Goal: Ask a question

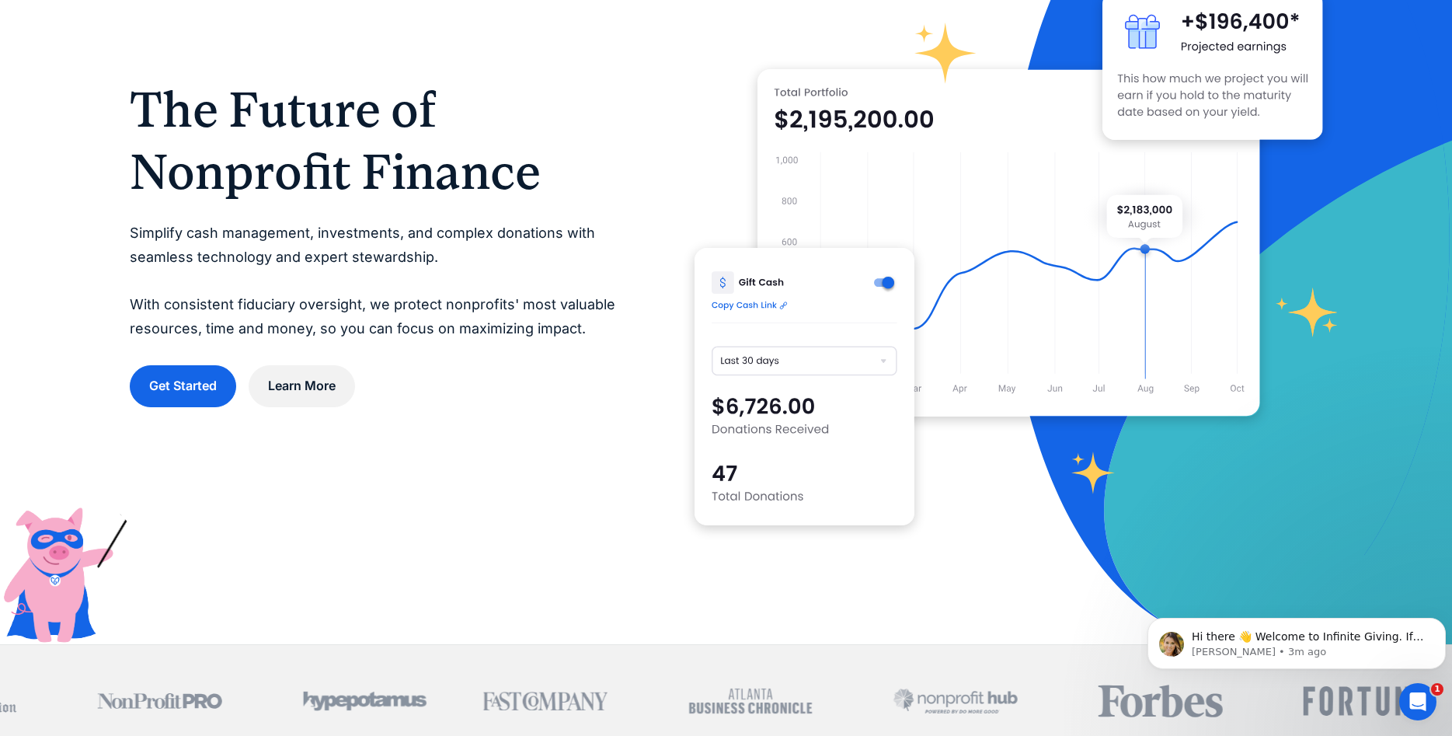
click at [339, 512] on div "The Future of Nonprofit Finance Simplify cash management, investments, and comp…" at bounding box center [726, 243] width 1193 height 628
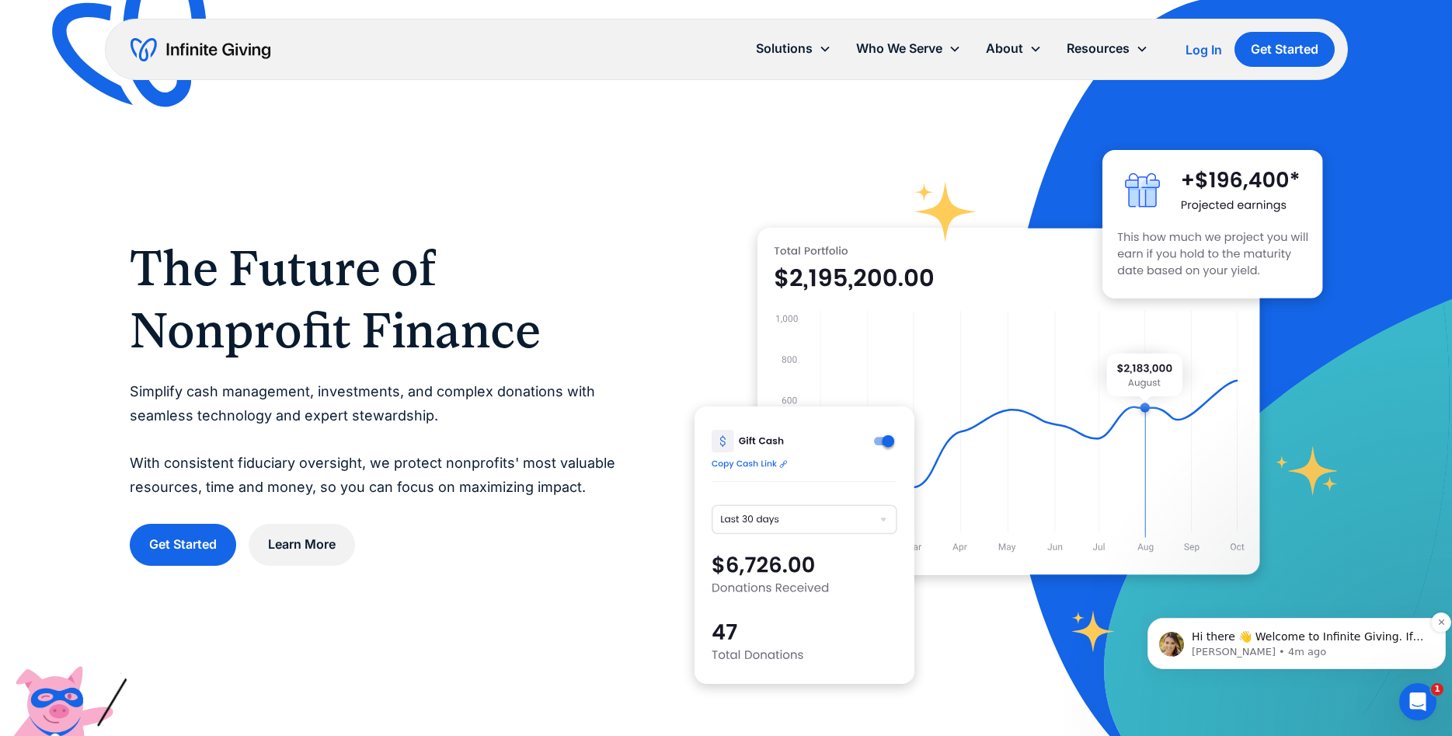
click at [1294, 638] on p "Hi there 👋 Welcome to Infinite Giving. If you have any questions, just reply to…" at bounding box center [1309, 637] width 235 height 16
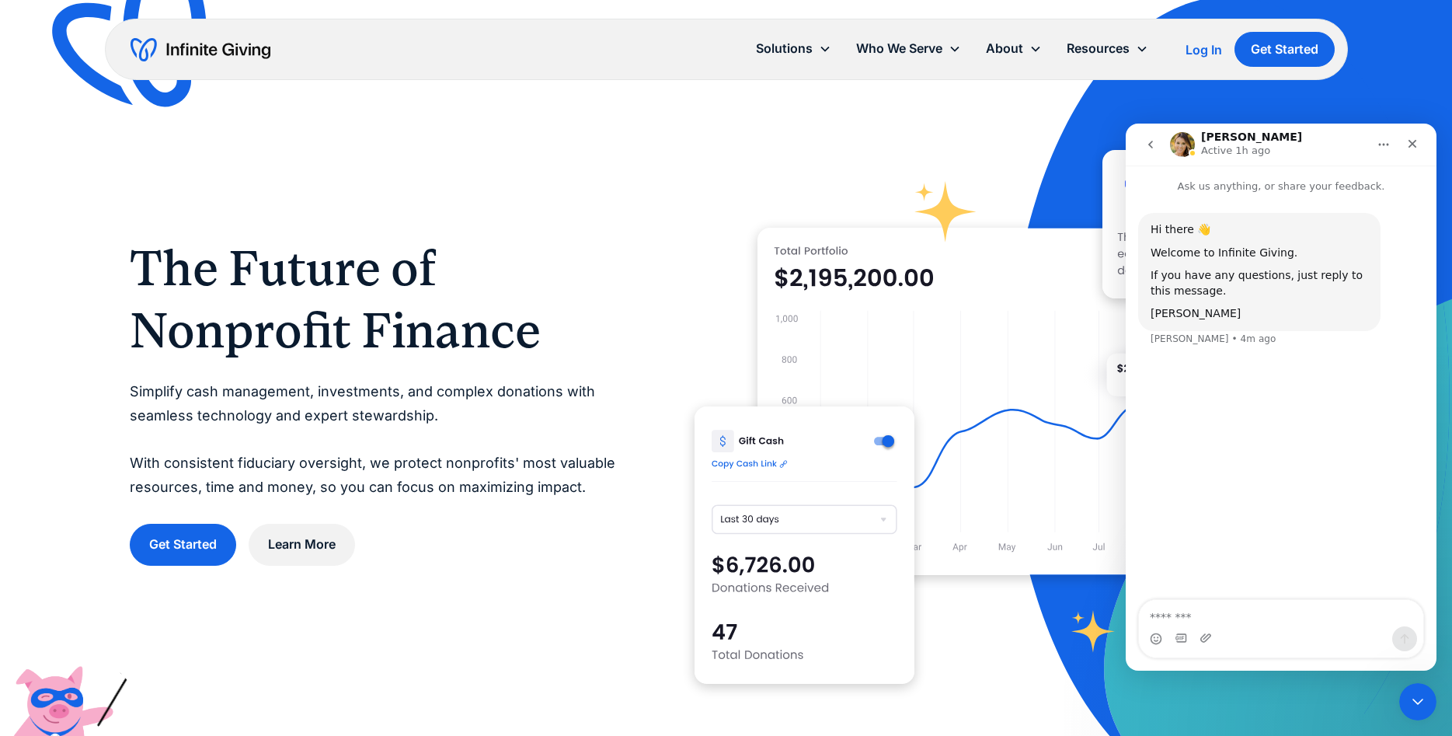
click at [1226, 618] on textarea "Message…" at bounding box center [1281, 613] width 284 height 26
type textarea "**********"
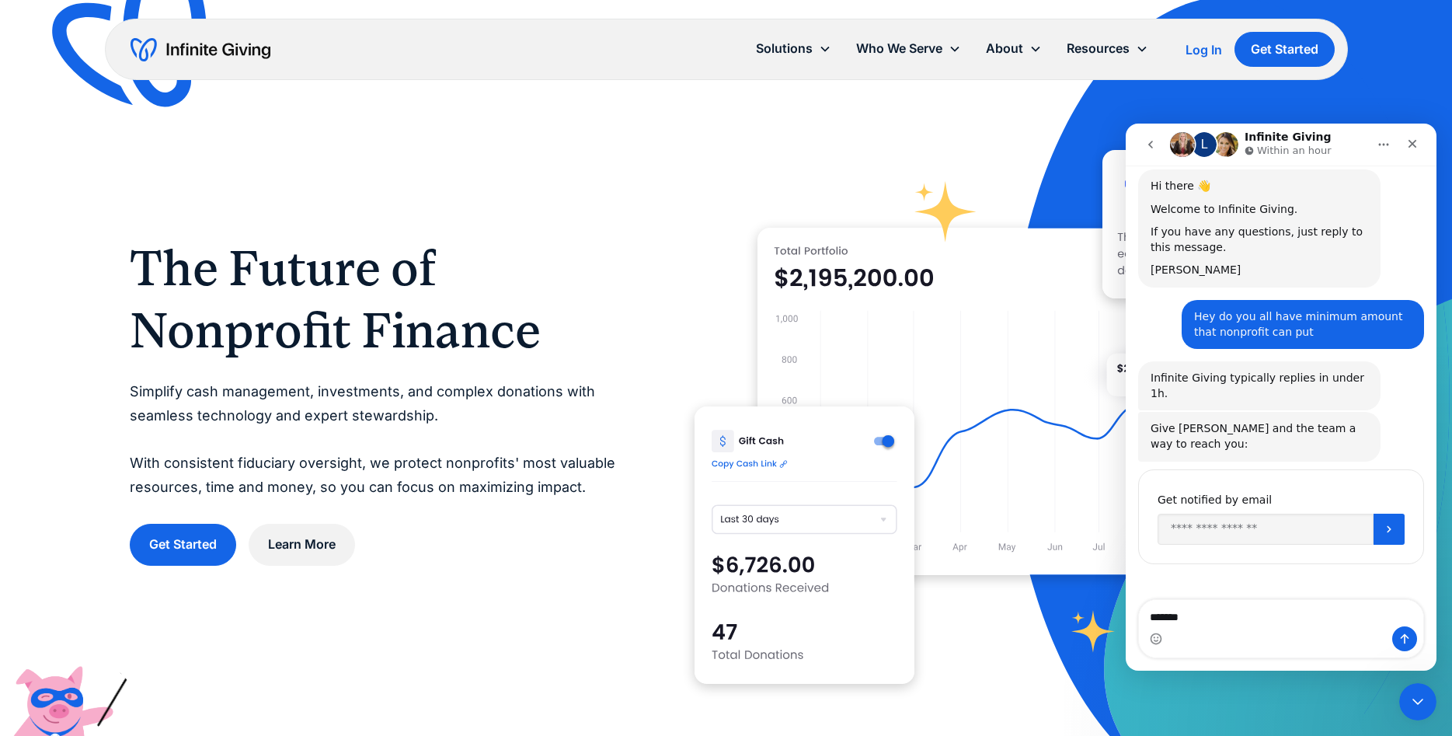
scroll to position [44, 0]
type textarea "**********"
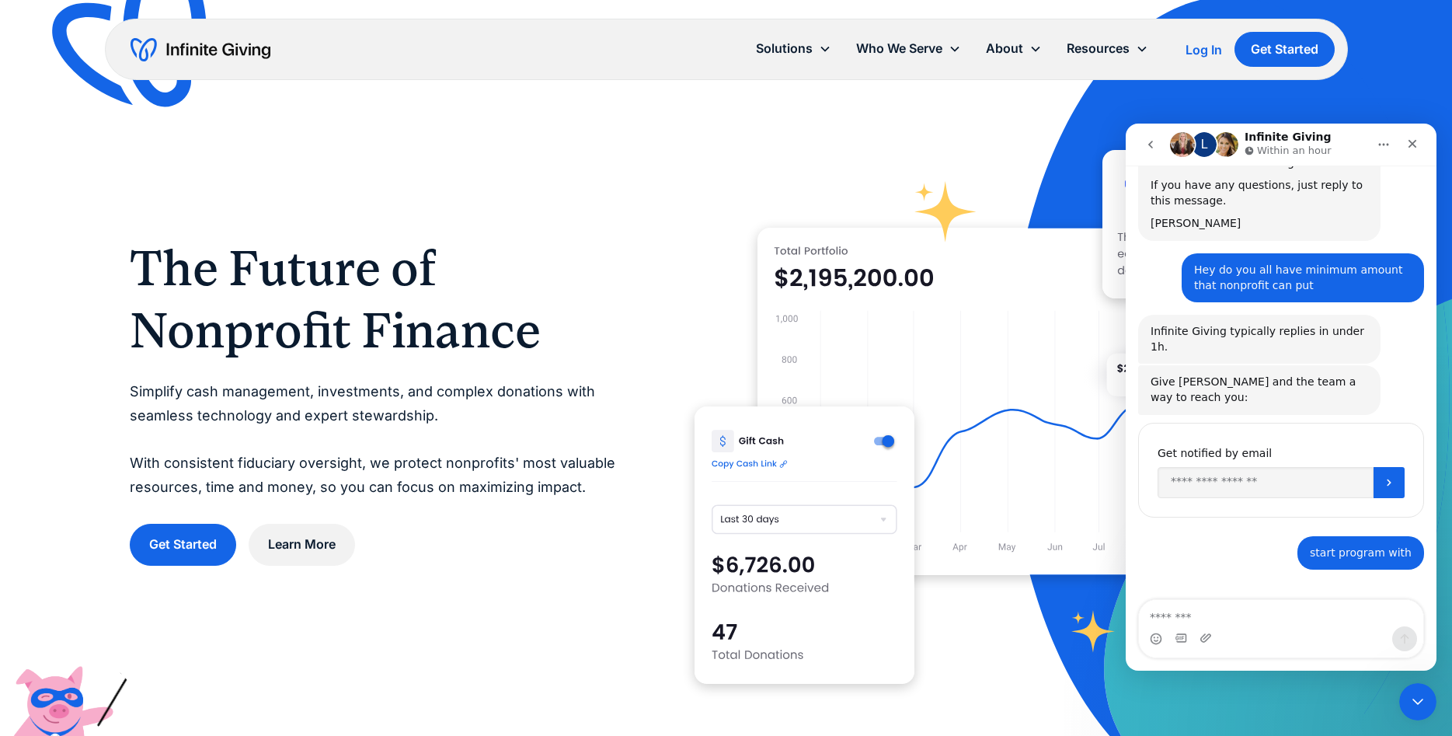
scroll to position [91, 0]
type textarea "*"
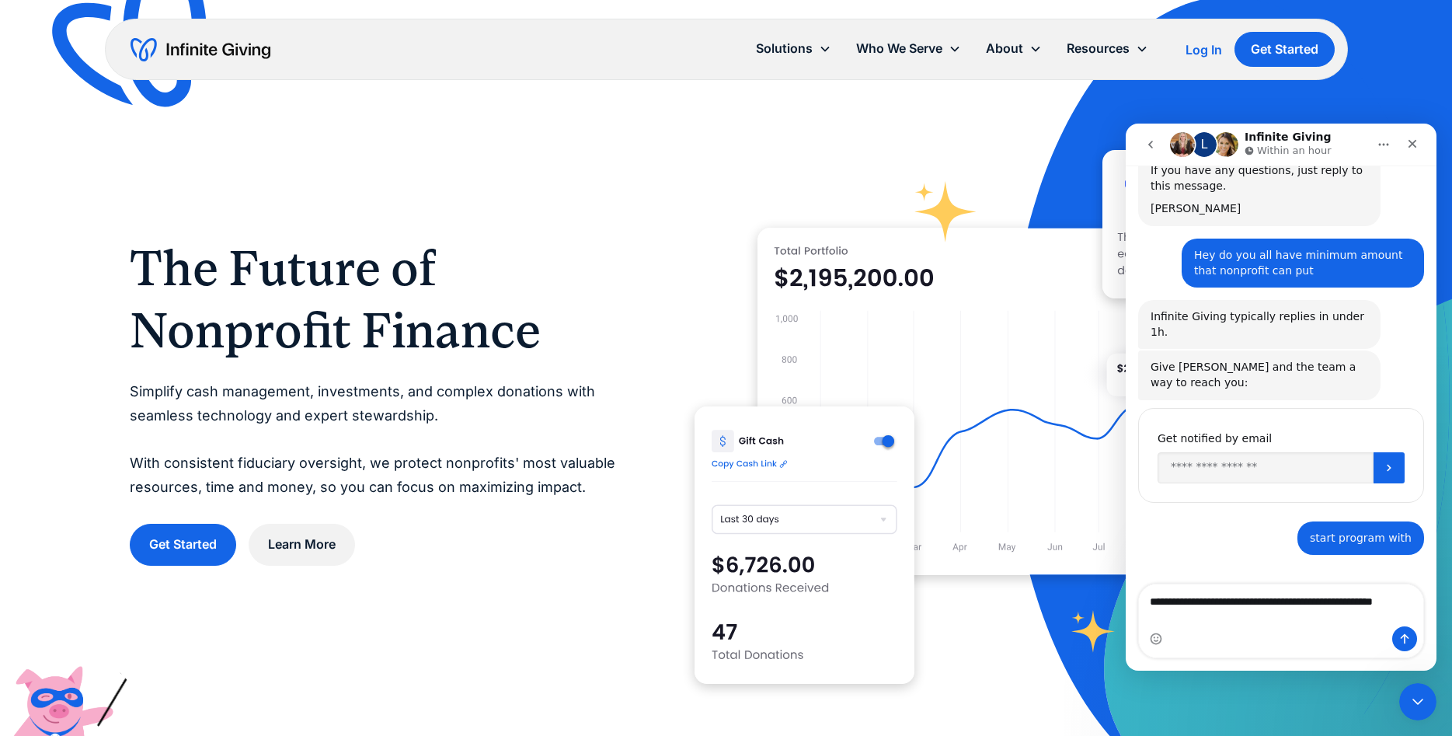
scroll to position [106, 0]
type textarea "**********"
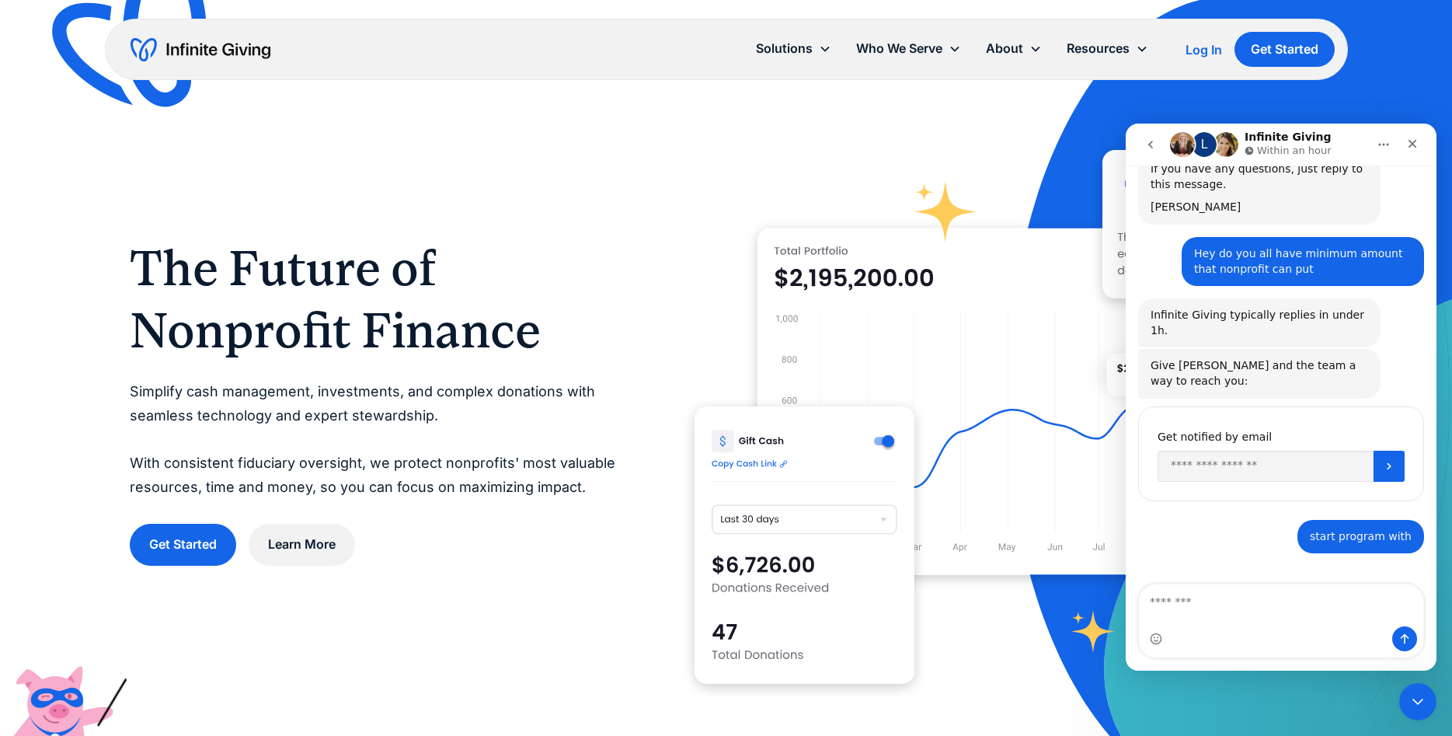
scroll to position [141, 0]
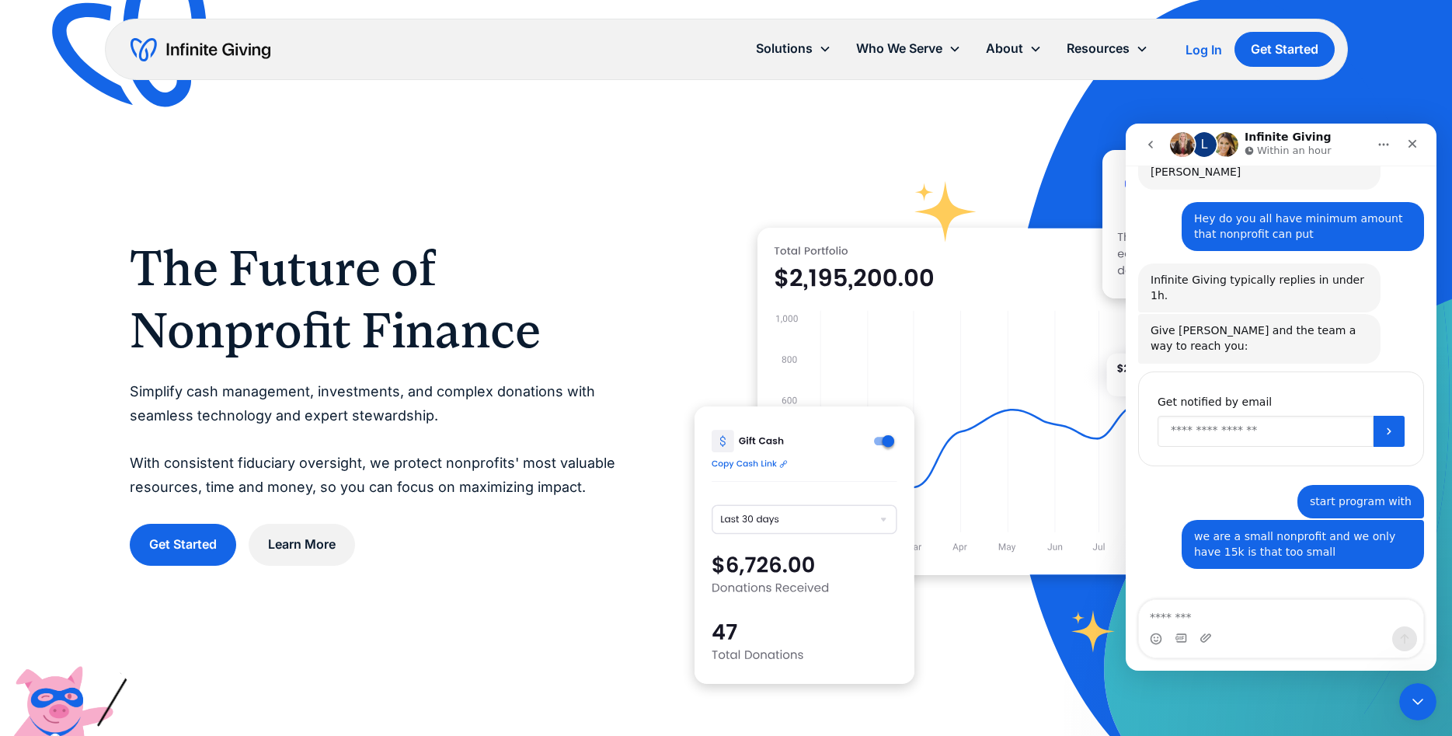
click at [1259, 416] on input "Enter your email" at bounding box center [1266, 431] width 216 height 31
type input "*"
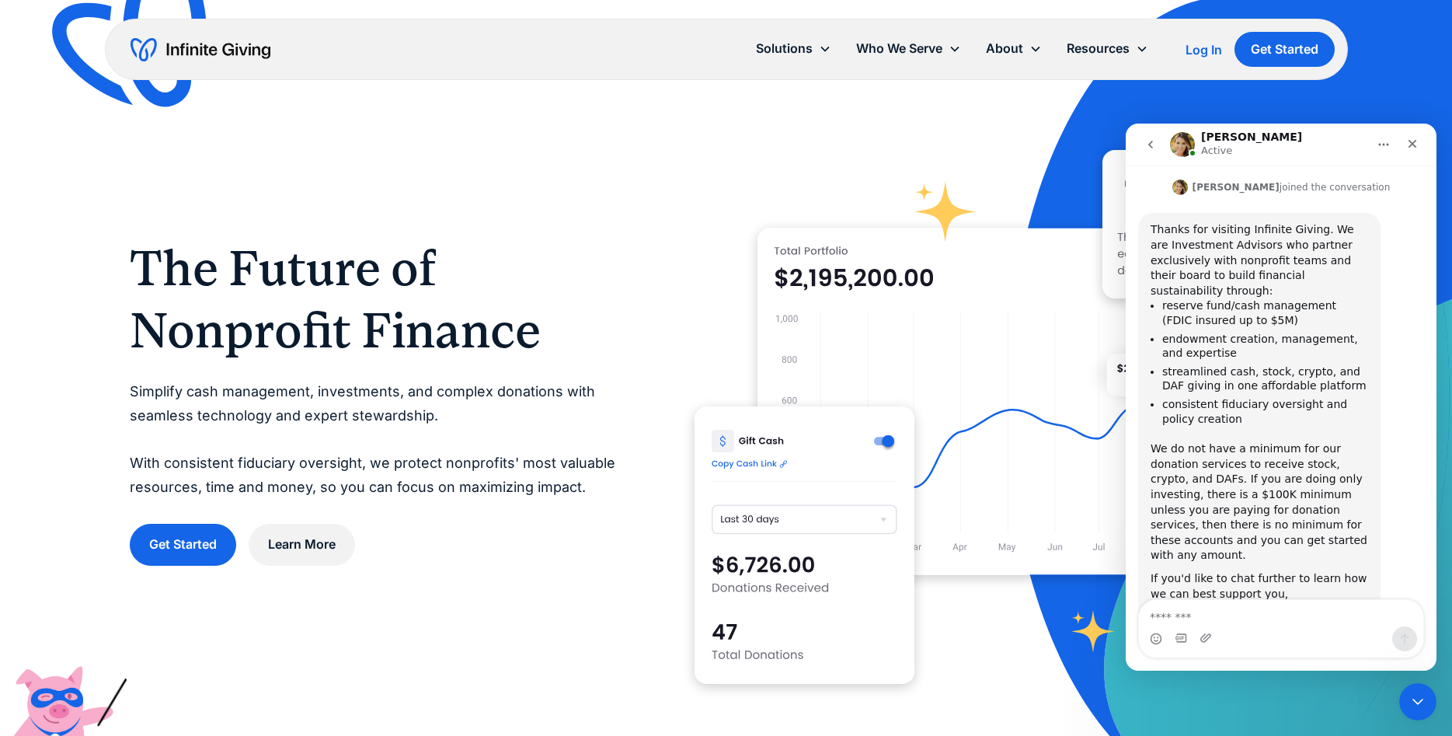
scroll to position [545, 0]
click at [1295, 602] on link "schedule a call here" at bounding box center [1240, 608] width 109 height 12
click at [1414, 146] on icon "Close" at bounding box center [1412, 144] width 9 height 9
